Goal: Task Accomplishment & Management: Use online tool/utility

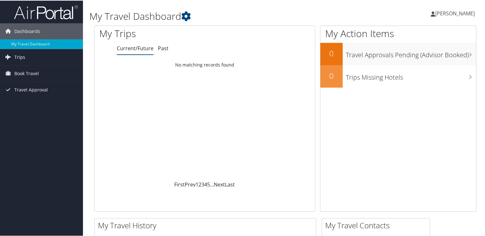
click at [21, 54] on span "Trips" at bounding box center [19, 57] width 11 height 16
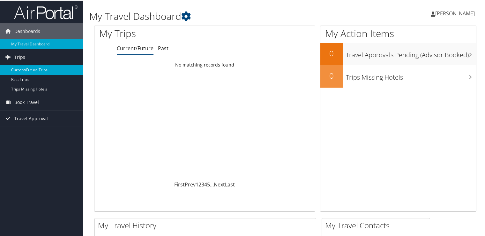
click at [28, 69] on link "Current/Future Trips" at bounding box center [41, 69] width 83 height 10
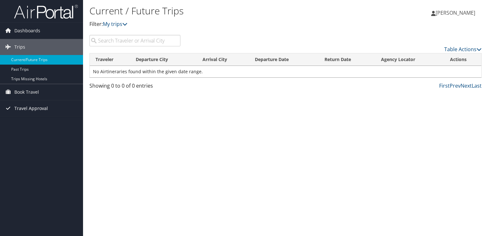
click at [34, 107] on span "Travel Approval" at bounding box center [31, 108] width 34 height 16
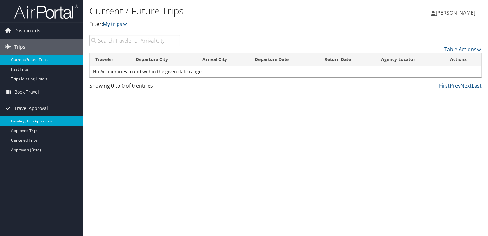
click at [37, 121] on link "Pending Trip Approvals" at bounding box center [41, 121] width 83 height 10
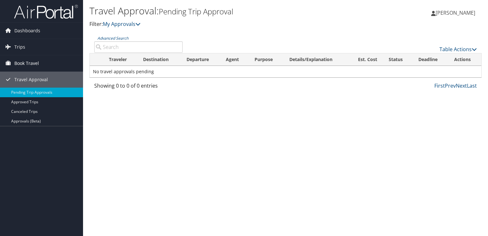
click at [27, 63] on span "Book Travel" at bounding box center [26, 63] width 25 height 16
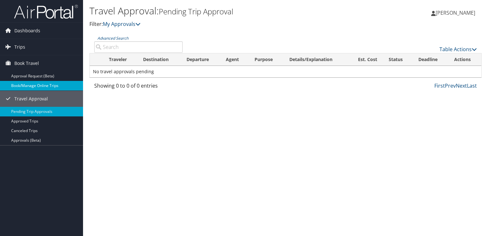
click at [34, 85] on link "Book/Manage Online Trips" at bounding box center [41, 86] width 83 height 10
